Goal: Task Accomplishment & Management: Use online tool/utility

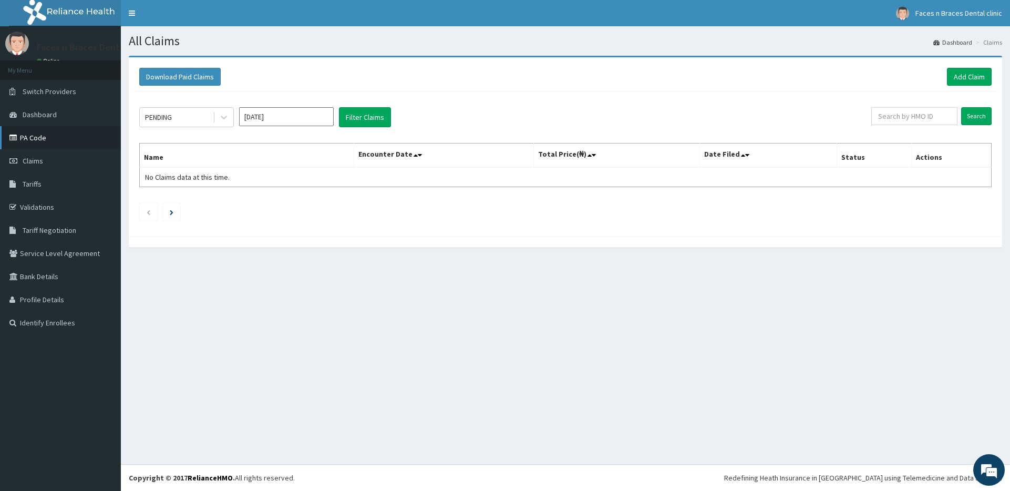
click at [60, 141] on link "PA Code" at bounding box center [60, 137] width 121 height 23
click at [37, 205] on link "Validations" at bounding box center [60, 206] width 121 height 23
